Goal: Find specific page/section: Find specific page/section

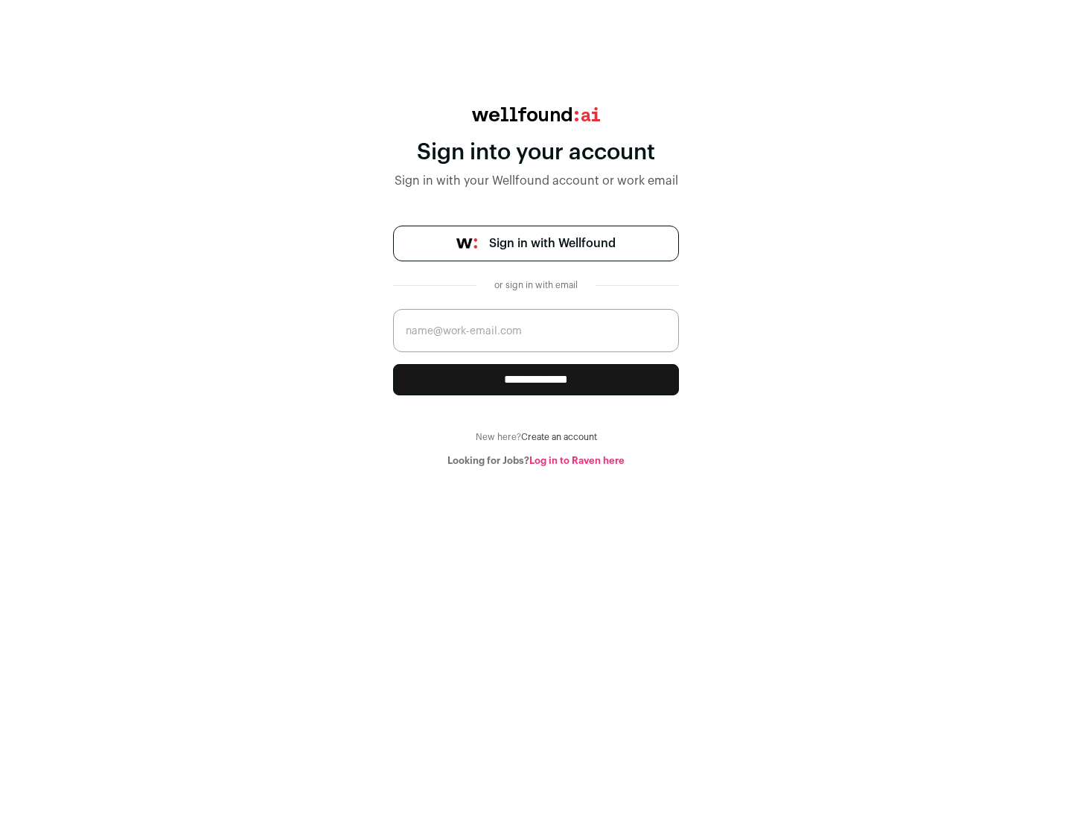
click at [552, 243] on span "Sign in with Wellfound" at bounding box center [552, 244] width 127 height 18
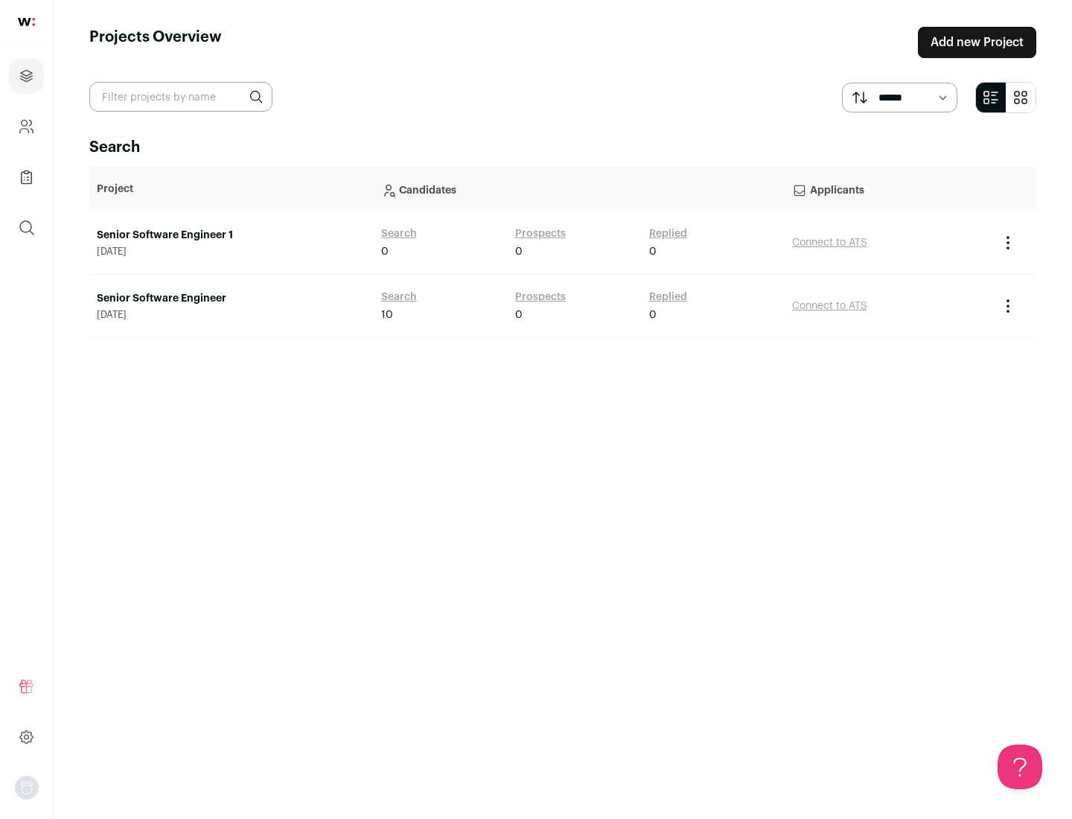
click at [231, 299] on link "Senior Software Engineer" at bounding box center [232, 298] width 270 height 15
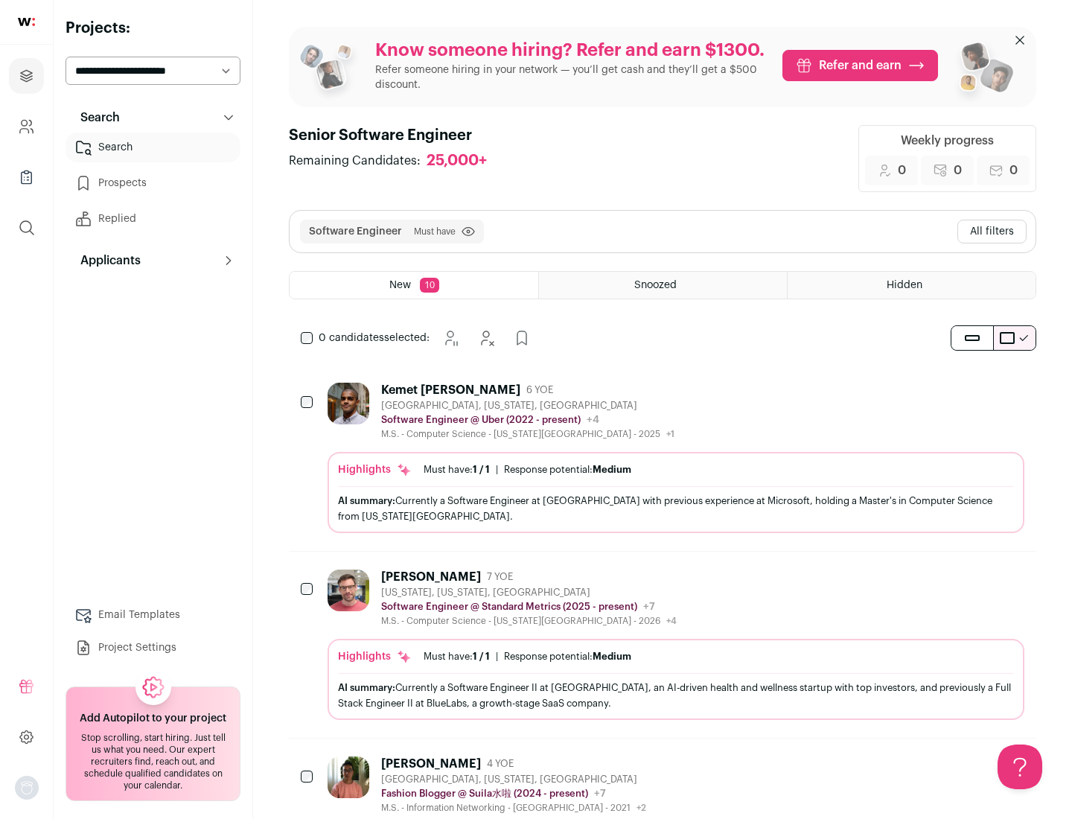
scroll to position [48, 0]
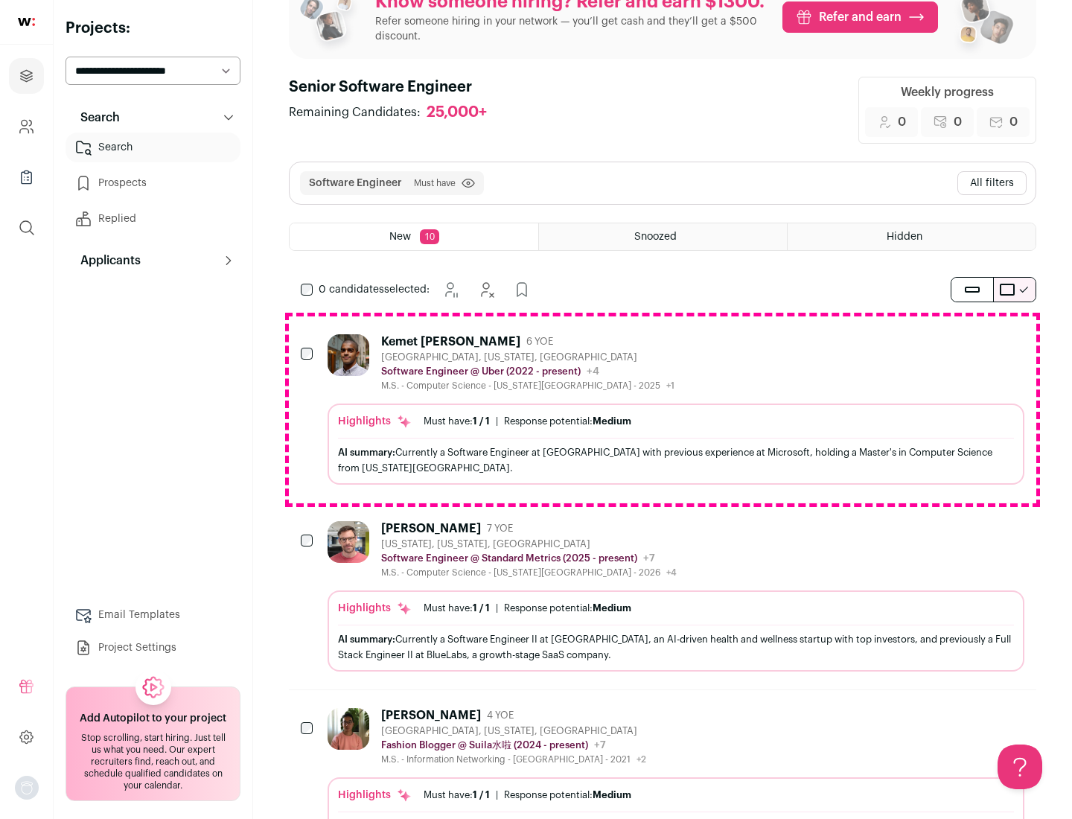
click at [663, 410] on div "Highlights Must have: 1 / 1 How many must haves have been fulfilled? | Response…" at bounding box center [676, 444] width 697 height 81
